Goal: Find specific page/section

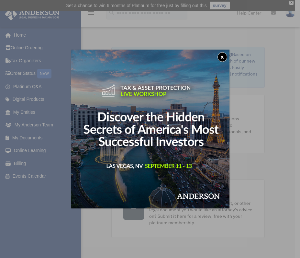
click at [222, 55] on button "x" at bounding box center [223, 57] width 10 height 10
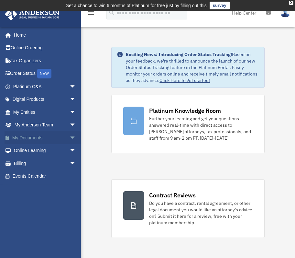
click at [33, 136] on link "My Documents arrow_drop_down" at bounding box center [45, 137] width 81 height 13
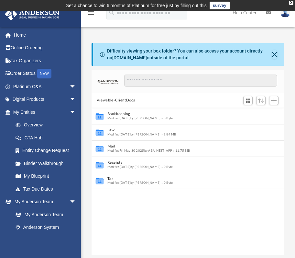
scroll to position [142, 188]
click at [276, 55] on button "Close" at bounding box center [275, 54] width 6 height 9
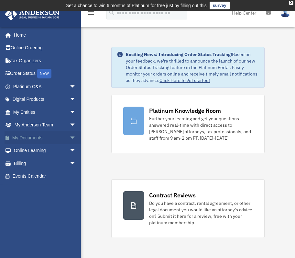
click at [70, 137] on span "arrow_drop_down" at bounding box center [76, 137] width 13 height 13
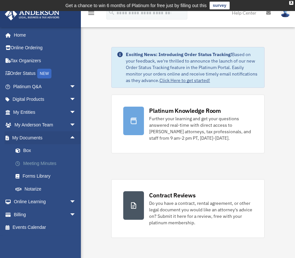
click at [51, 163] on link "Meeting Minutes" at bounding box center [47, 163] width 77 height 13
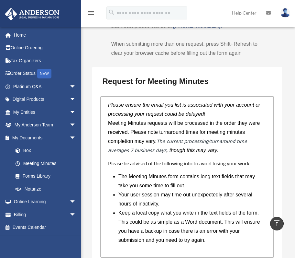
scroll to position [686, 0]
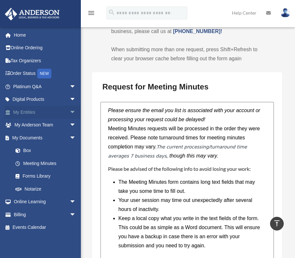
click at [70, 111] on span "arrow_drop_down" at bounding box center [76, 112] width 13 height 13
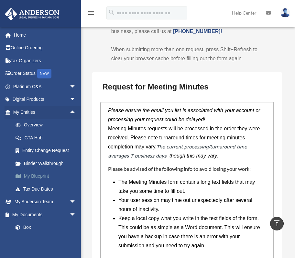
click at [40, 176] on link "My Blueprint" at bounding box center [47, 176] width 77 height 13
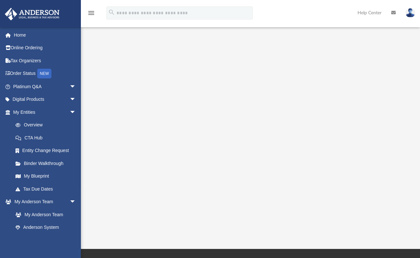
scroll to position [78, 0]
